Goal: Check status: Check status

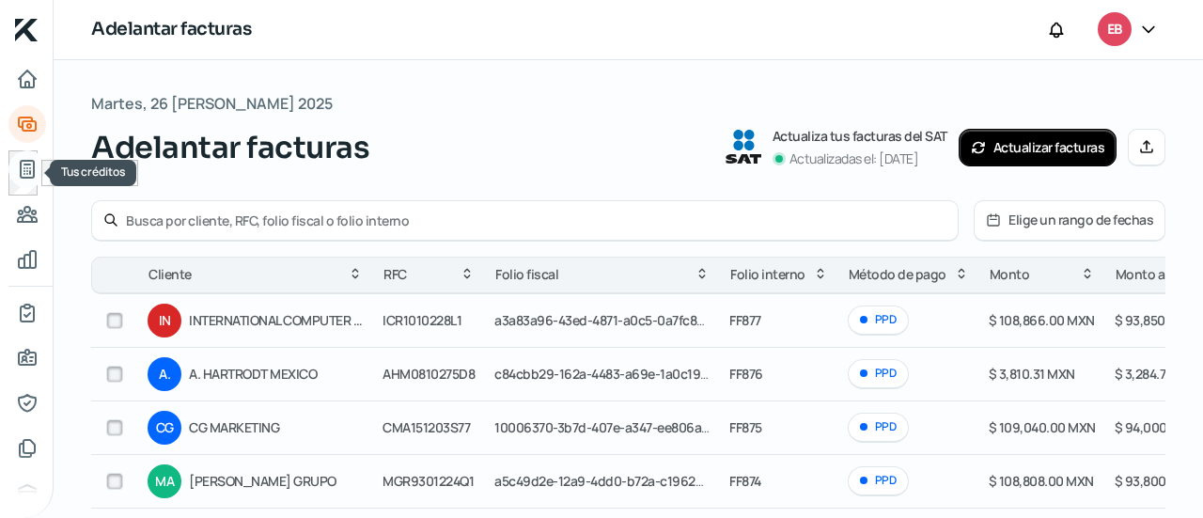
click at [28, 166] on icon "Tus créditos" at bounding box center [27, 169] width 23 height 23
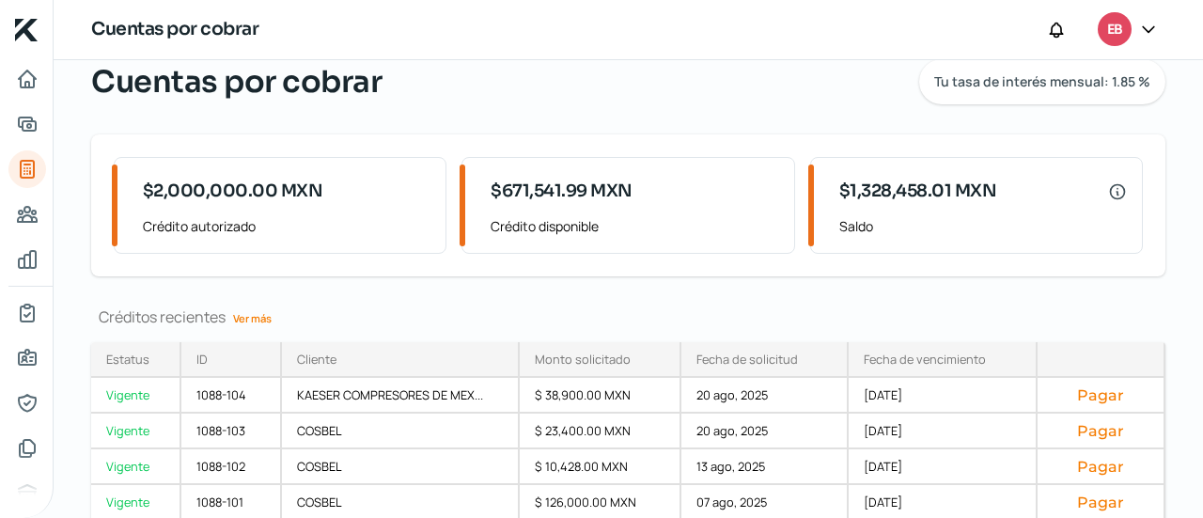
scroll to position [179, 0]
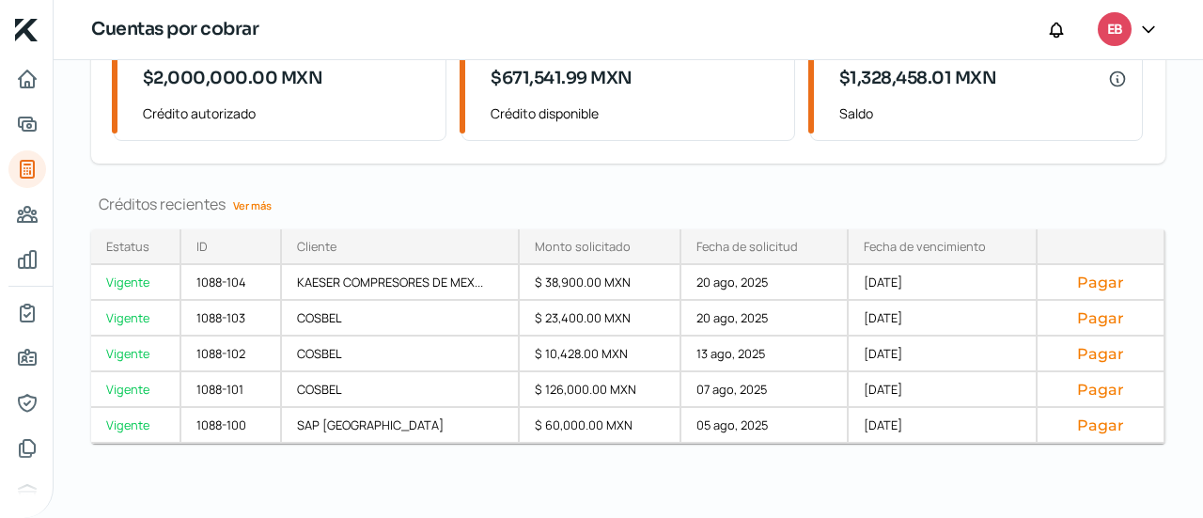
click at [244, 196] on link "Ver más" at bounding box center [253, 205] width 54 height 29
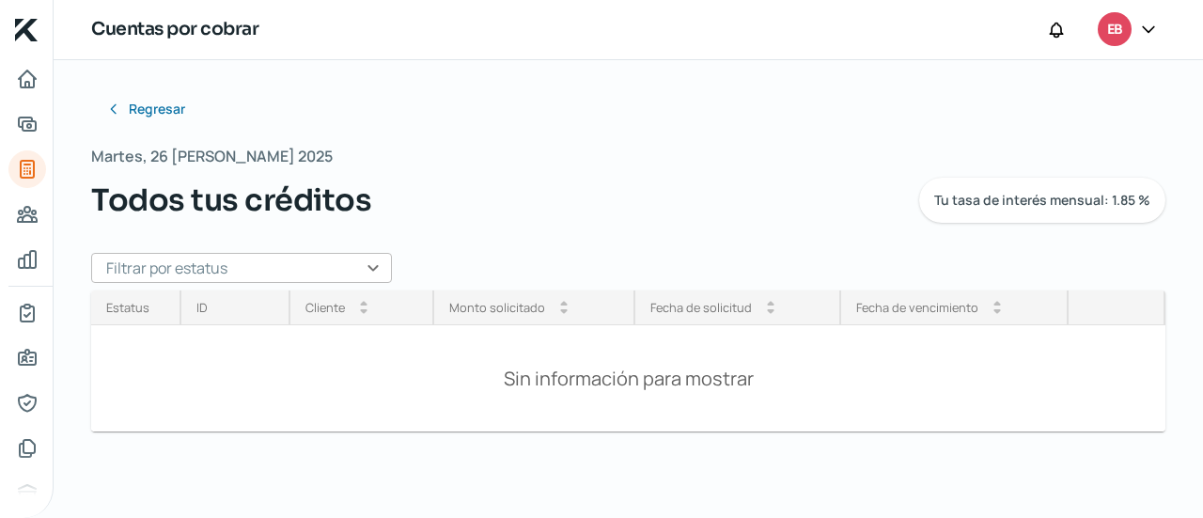
click at [359, 272] on input "text" at bounding box center [241, 268] width 301 height 30
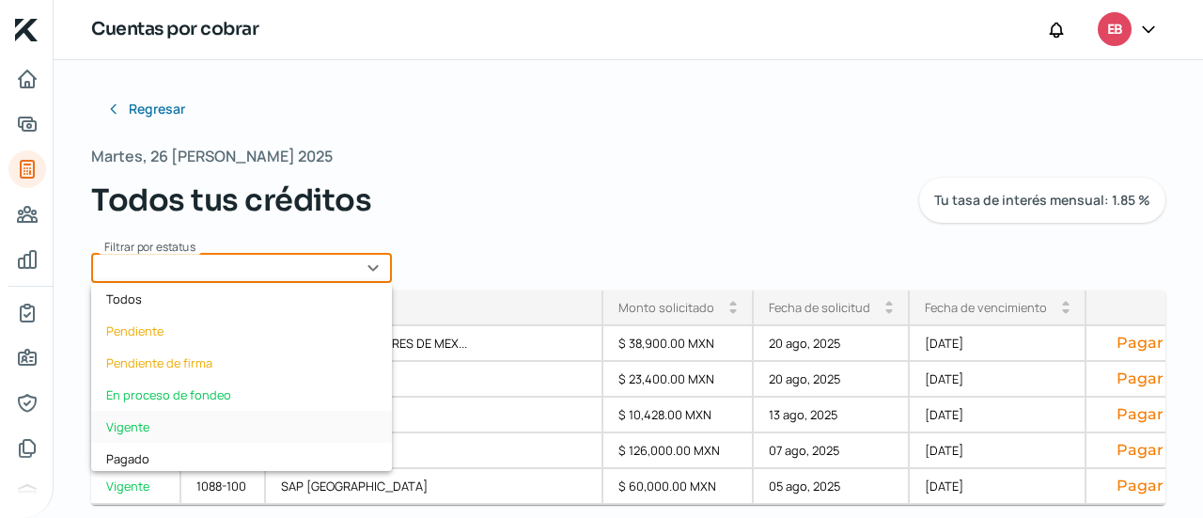
click at [174, 421] on div "Vigente" at bounding box center [241, 427] width 301 height 32
type input "Vigente"
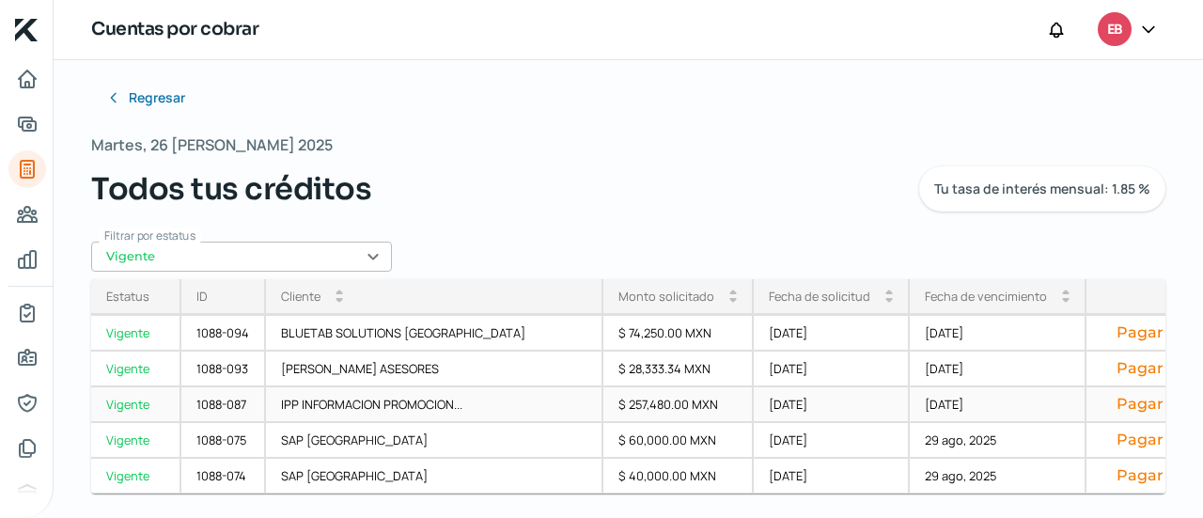
scroll to position [17, 0]
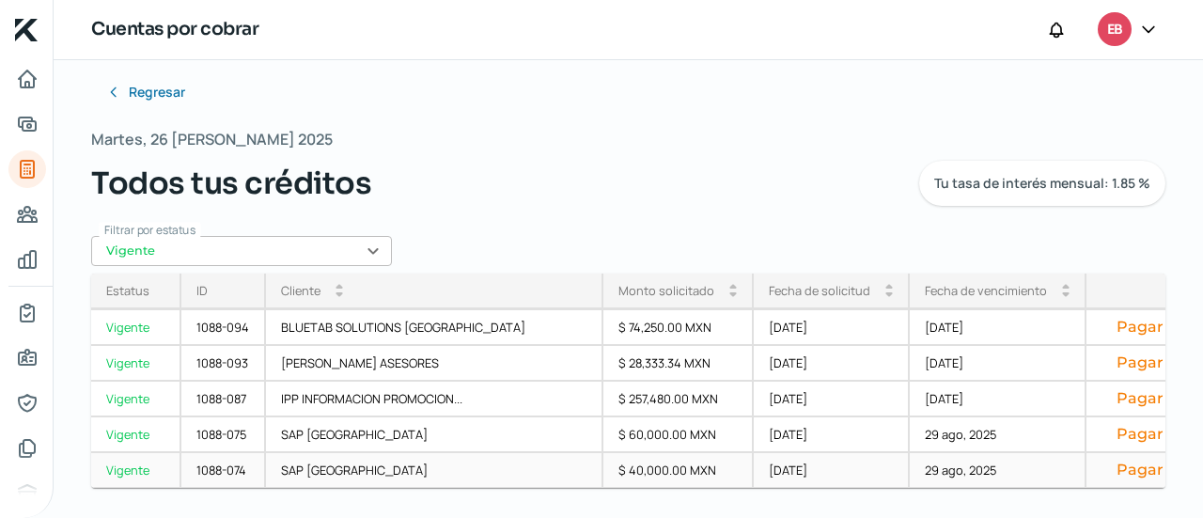
click at [754, 467] on div "[DATE]" at bounding box center [832, 471] width 156 height 36
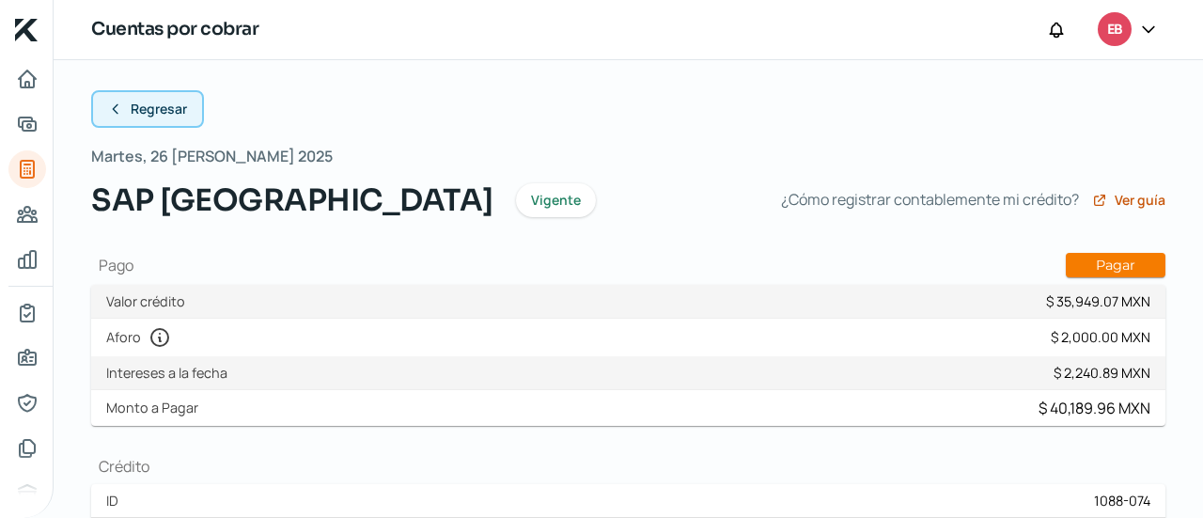
click at [154, 108] on span "Regresar" at bounding box center [159, 108] width 56 height 13
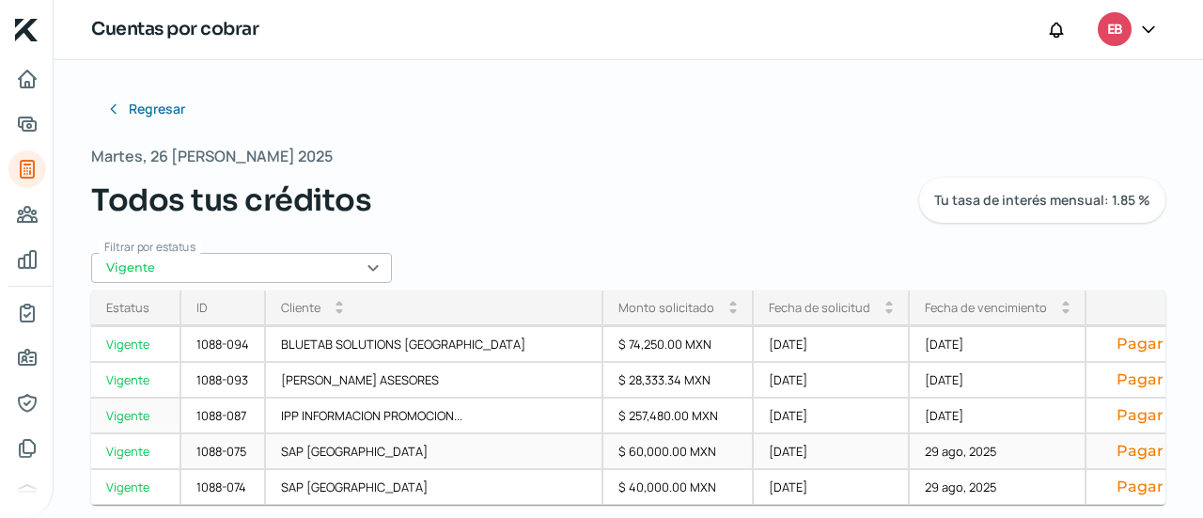
scroll to position [17, 0]
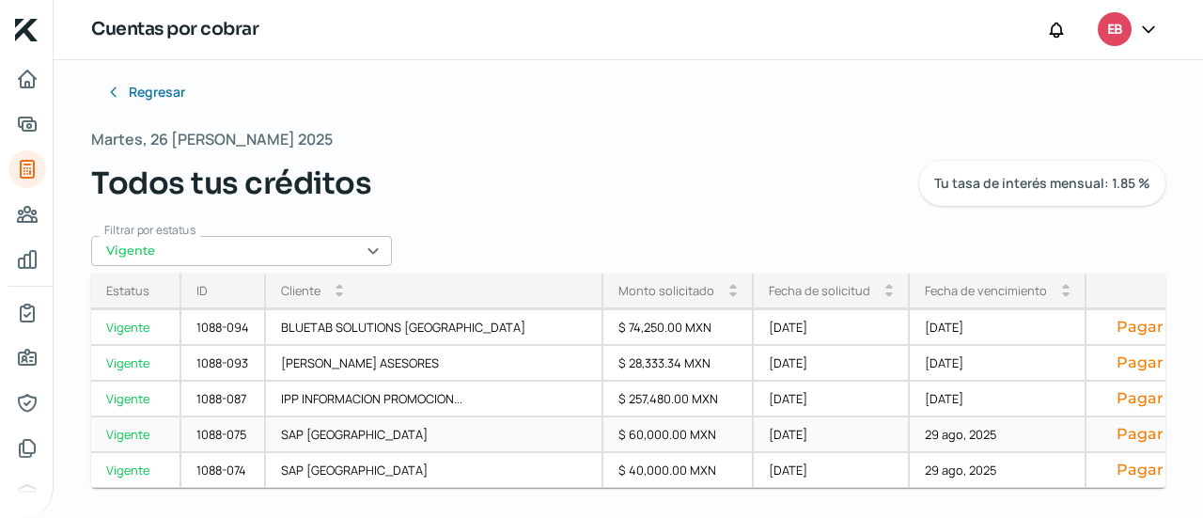
click at [754, 431] on div "[DATE]" at bounding box center [832, 435] width 156 height 36
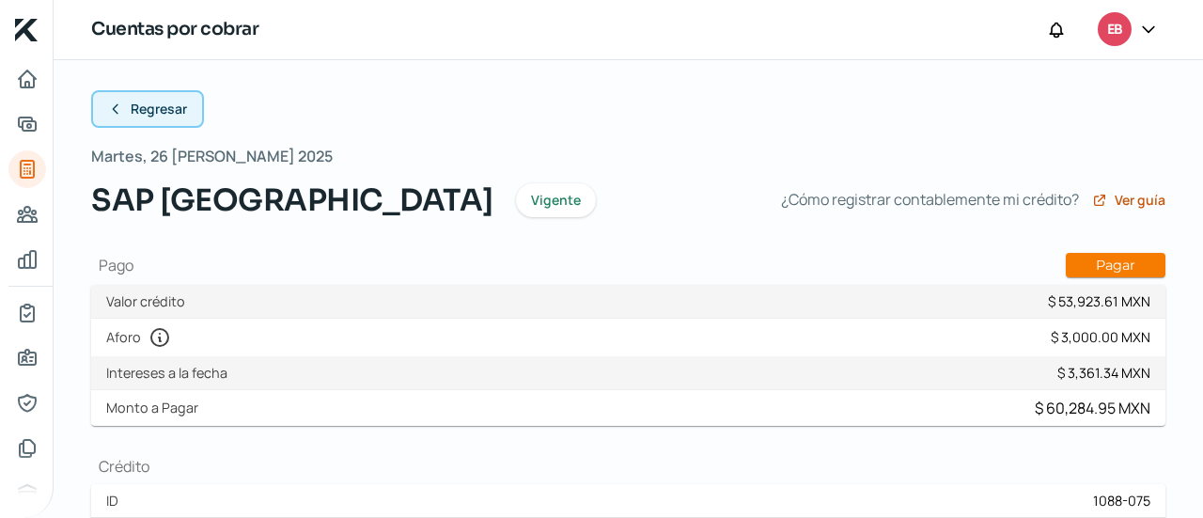
click at [167, 102] on span "Regresar" at bounding box center [159, 108] width 56 height 13
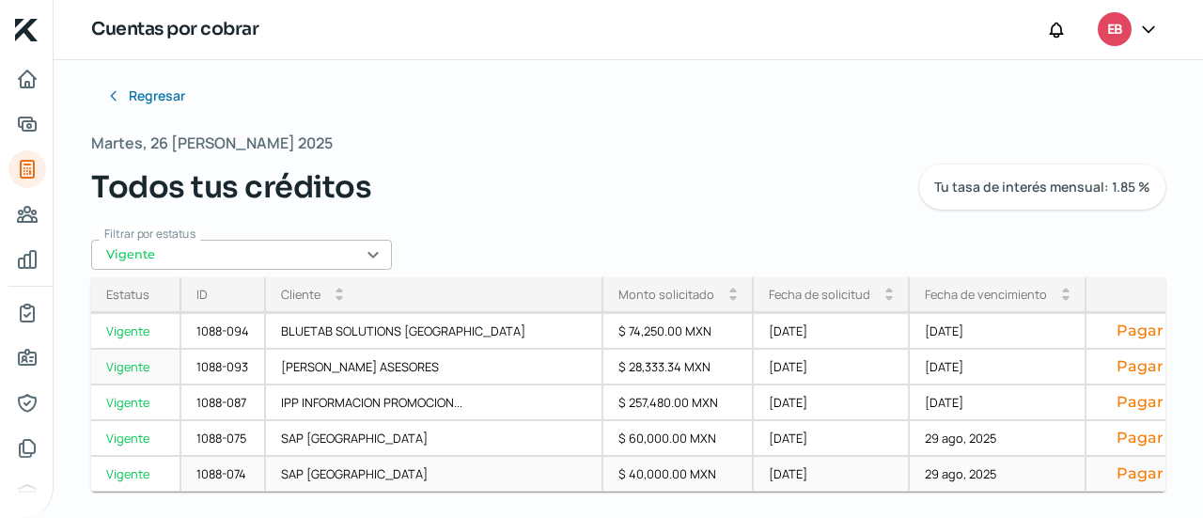
scroll to position [17, 0]
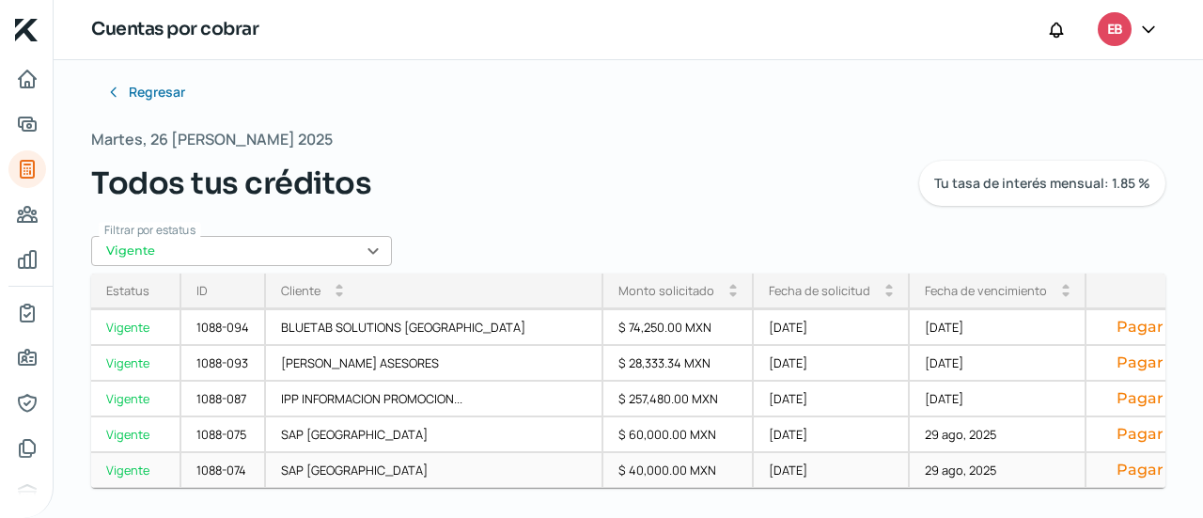
click at [603, 475] on div "$ 40,000.00 MXN" at bounding box center [678, 471] width 150 height 36
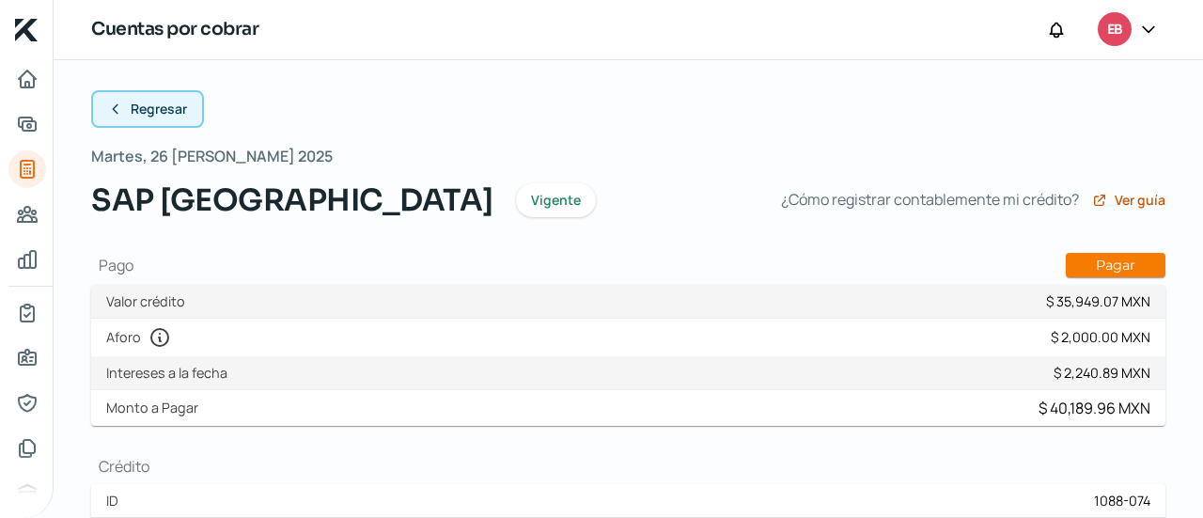
click at [160, 117] on button "Regresar" at bounding box center [147, 109] width 113 height 38
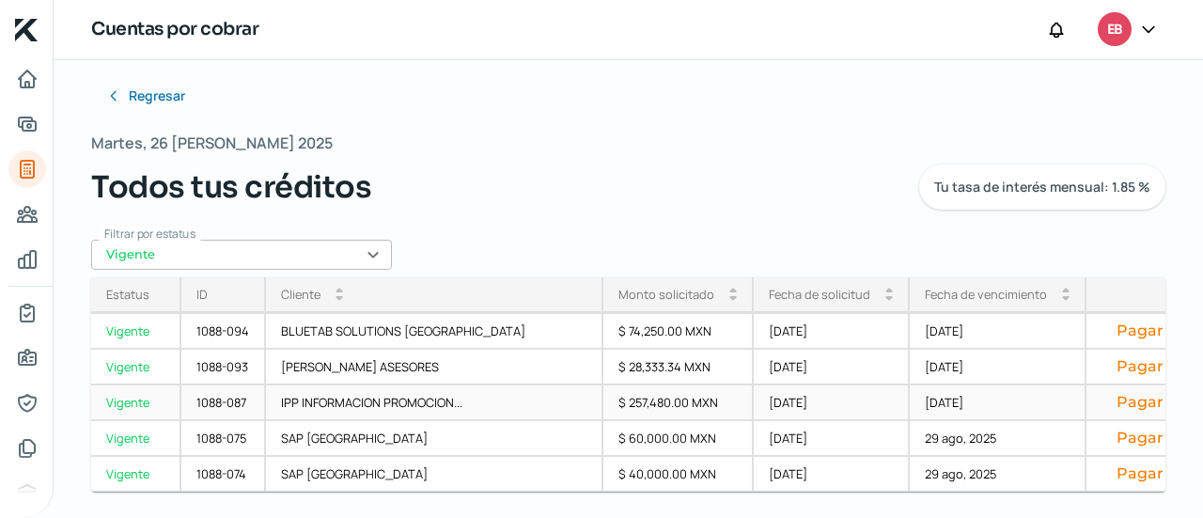
scroll to position [17, 0]
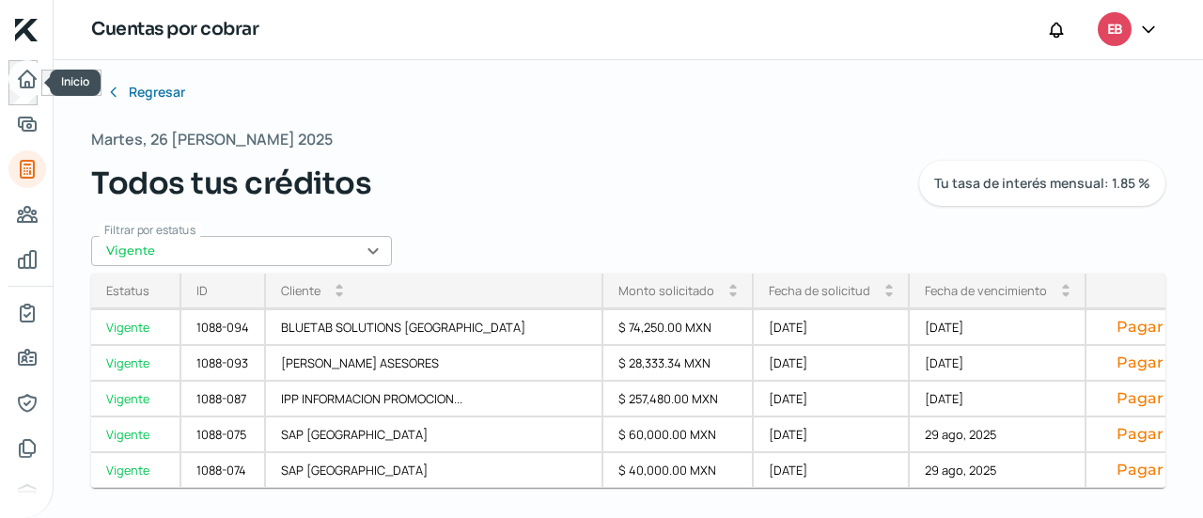
click at [23, 81] on icon "Inicio" at bounding box center [27, 79] width 23 height 23
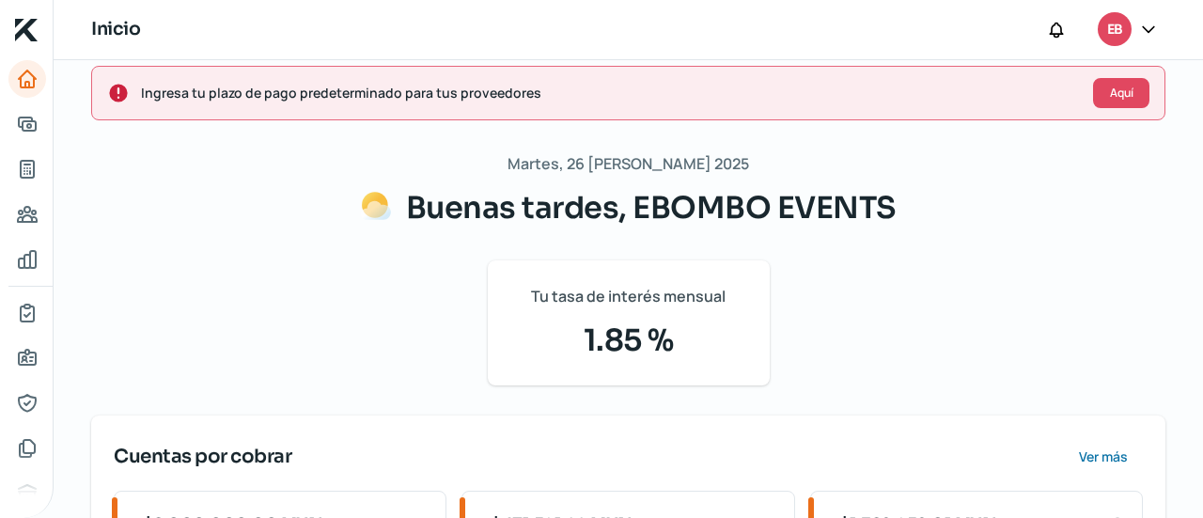
scroll to position [376, 0]
